Goal: Information Seeking & Learning: Learn about a topic

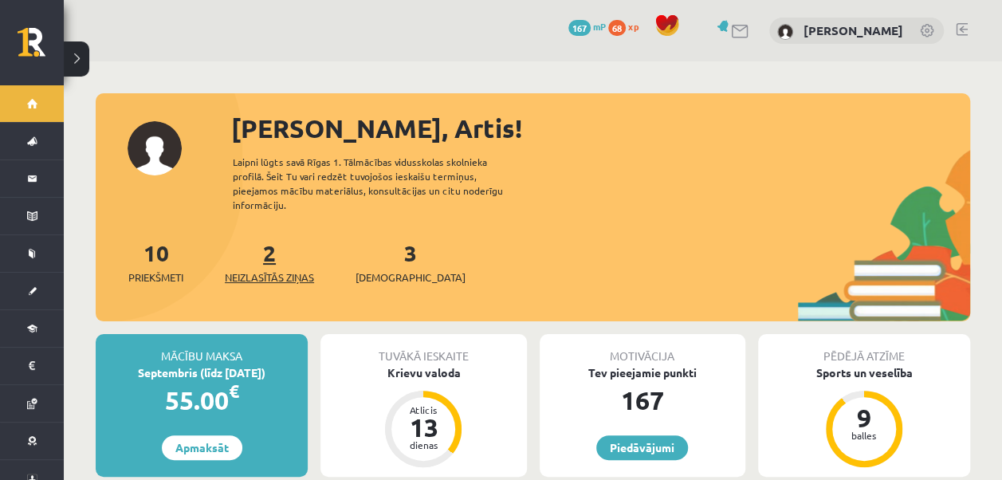
click at [274, 269] on span "Neizlasītās ziņas" at bounding box center [269, 277] width 89 height 16
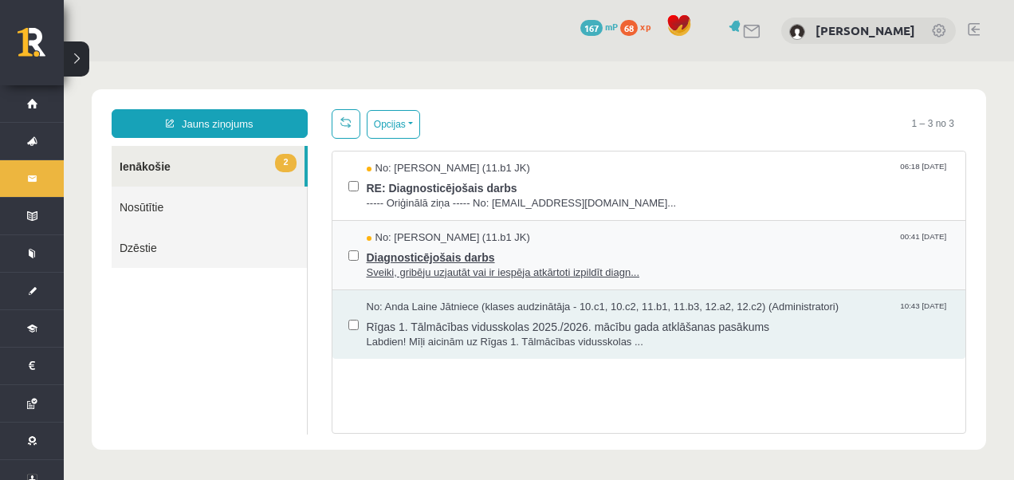
click at [388, 245] on span "Diagnosticējošais darbs" at bounding box center [658, 255] width 583 height 20
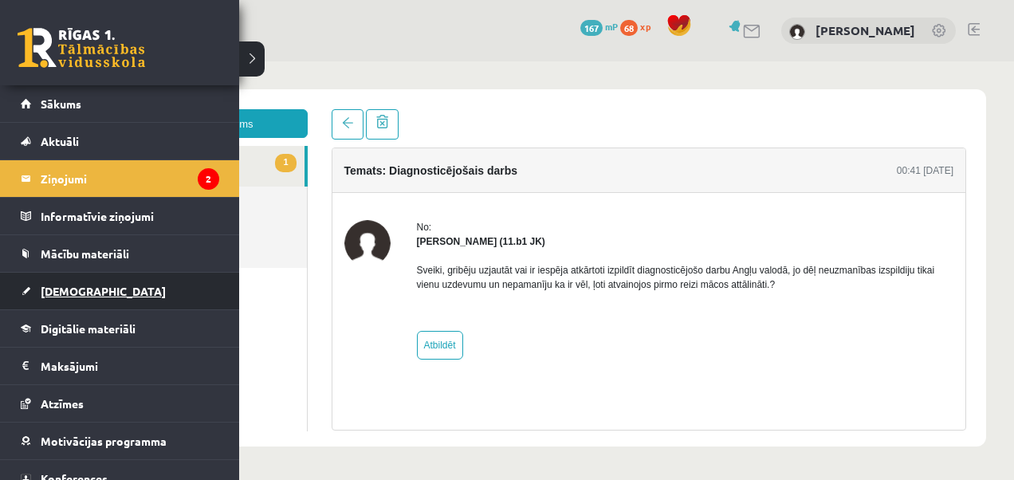
click at [69, 285] on span "[DEMOGRAPHIC_DATA]" at bounding box center [103, 291] width 125 height 14
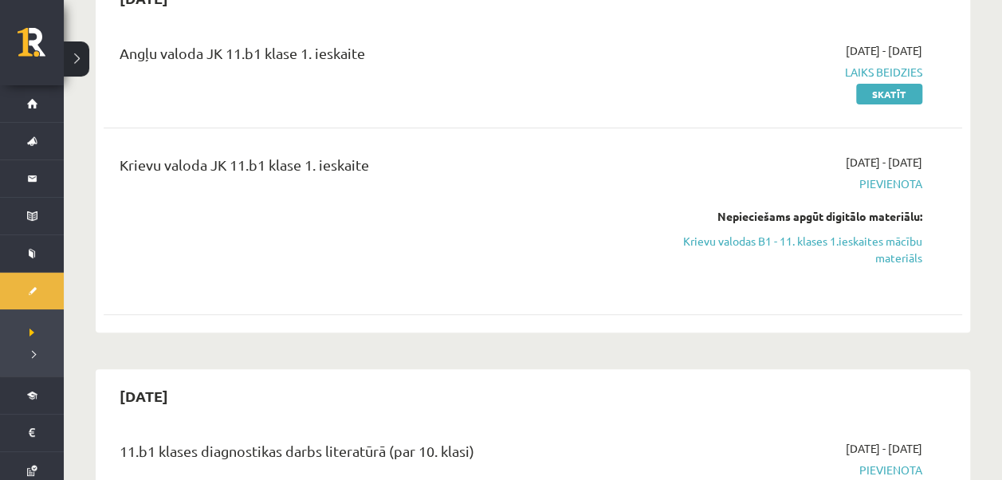
scroll to position [193, 0]
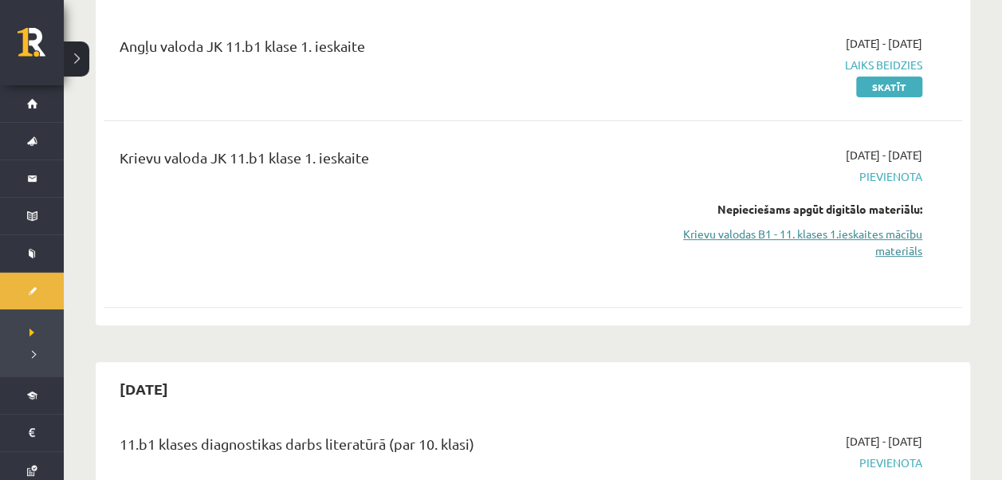
click at [870, 234] on link "Krievu valodas B1 - 11. klases 1.ieskaites mācību materiāls" at bounding box center [796, 242] width 252 height 33
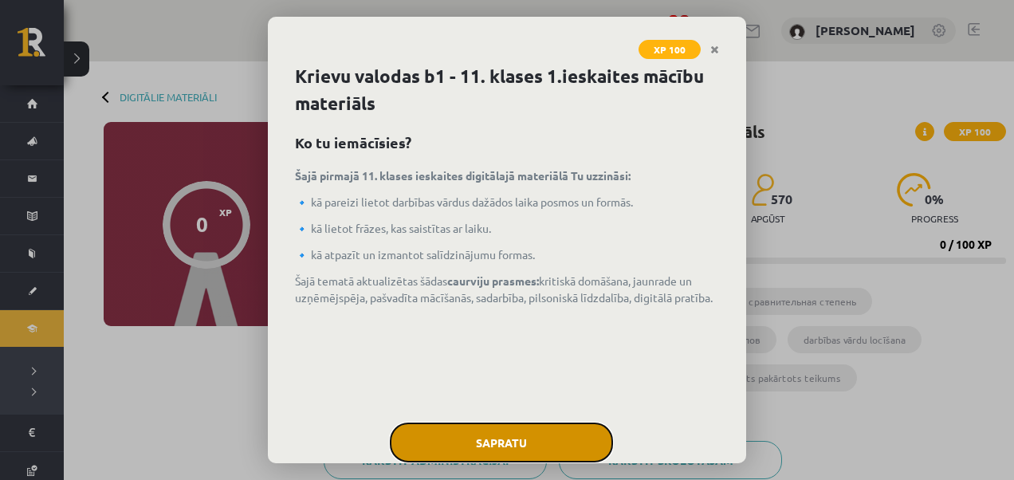
click at [469, 432] on button "Sapratu" at bounding box center [501, 442] width 223 height 40
